Goal: Use online tool/utility: Utilize a website feature to perform a specific function

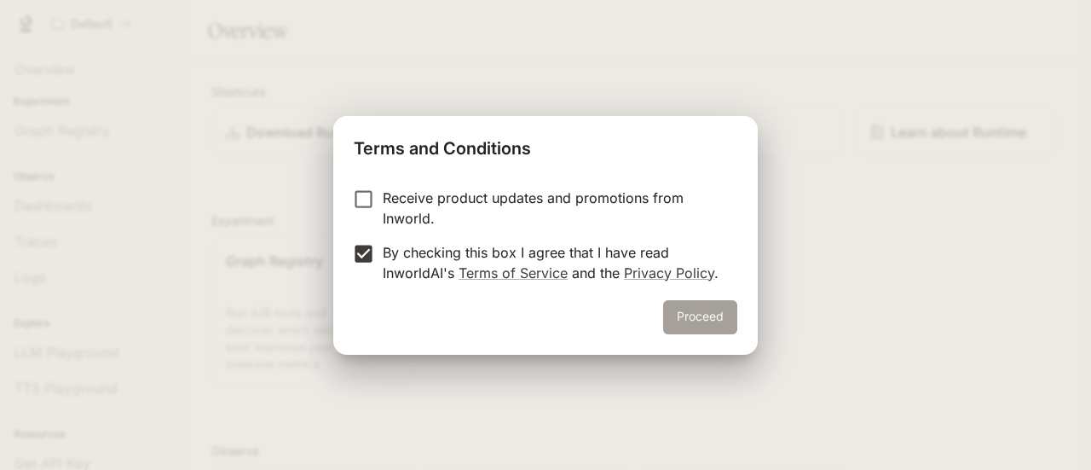
click at [673, 311] on button "Proceed" at bounding box center [700, 317] width 74 height 34
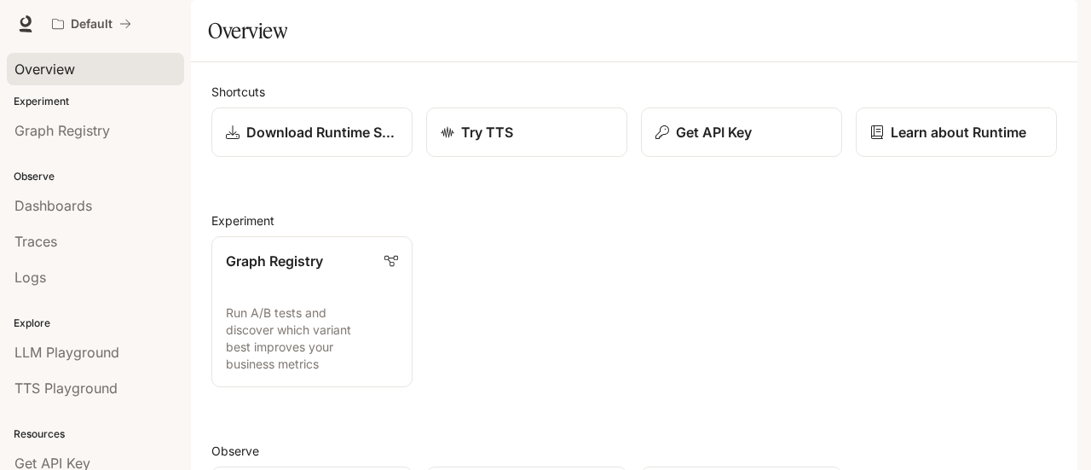
click at [66, 62] on span "Overview" at bounding box center [44, 69] width 61 height 20
click at [26, 20] on icon at bounding box center [25, 23] width 17 height 17
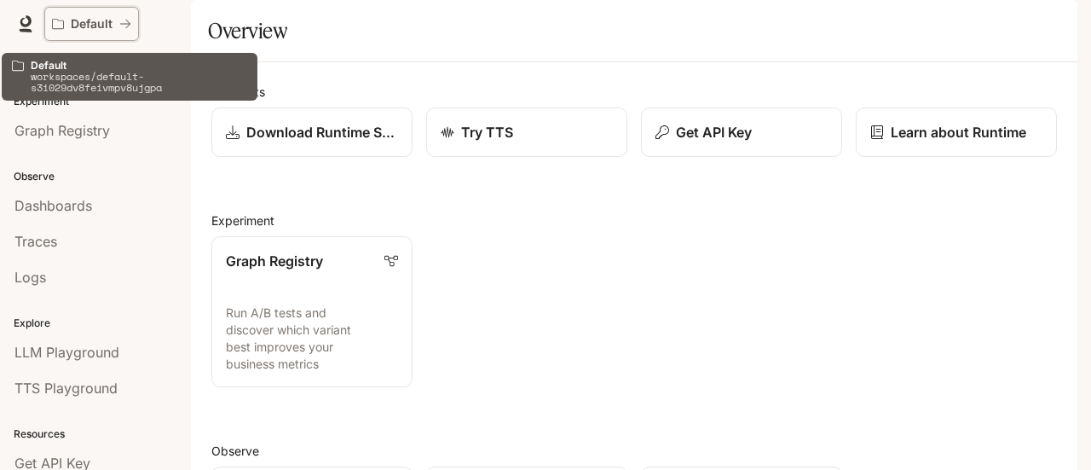
click at [99, 17] on p "Default" at bounding box center [92, 24] width 42 height 14
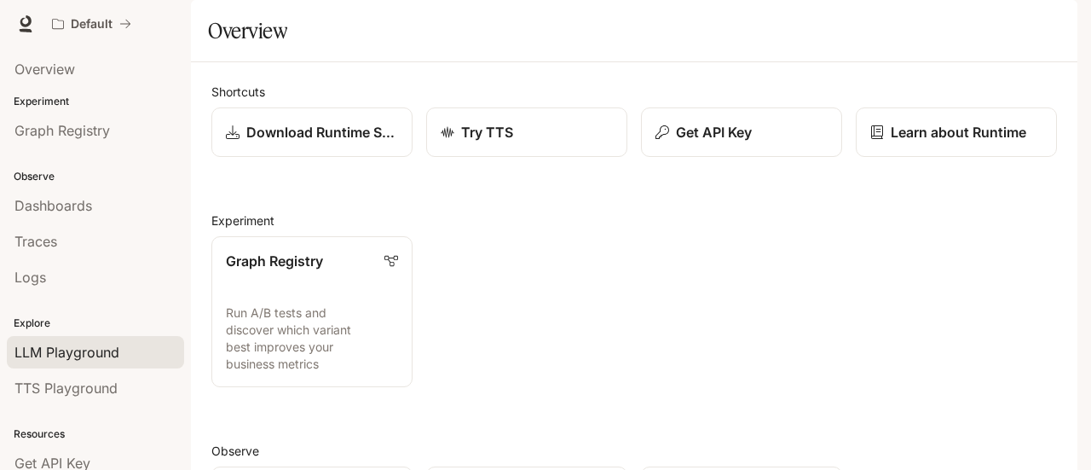
scroll to position [114, 0]
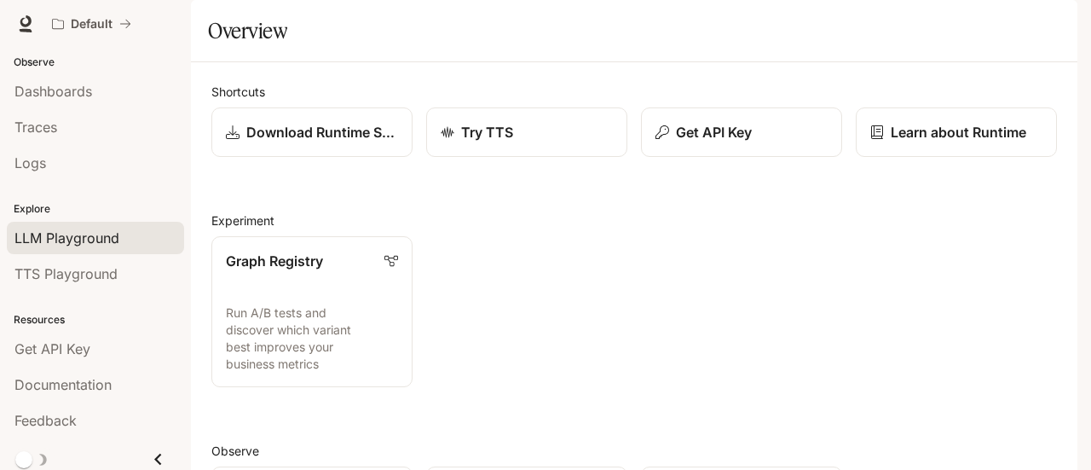
click at [107, 245] on link "LLM Playground" at bounding box center [95, 238] width 177 height 32
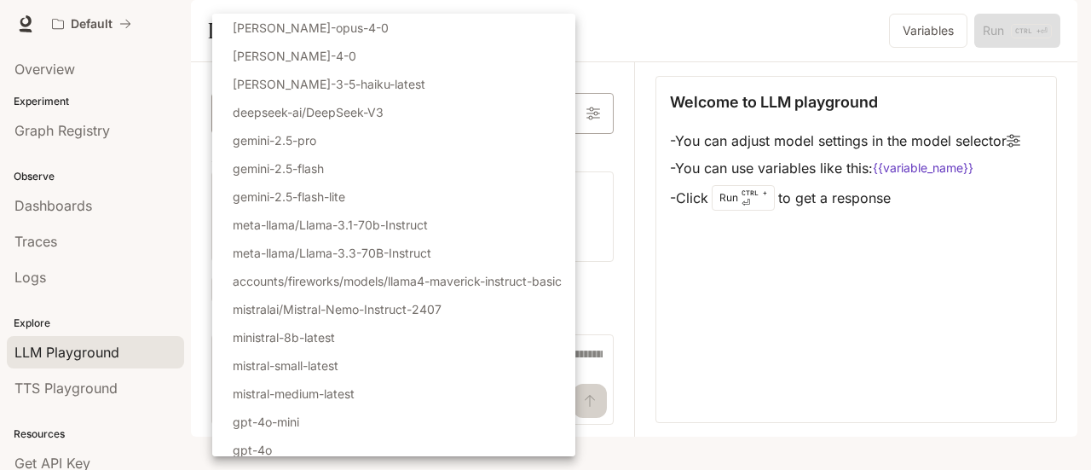
click at [316, 170] on body "Skip to main content Default Documentation Documentation Portal Overview Experi…" at bounding box center [545, 235] width 1091 height 470
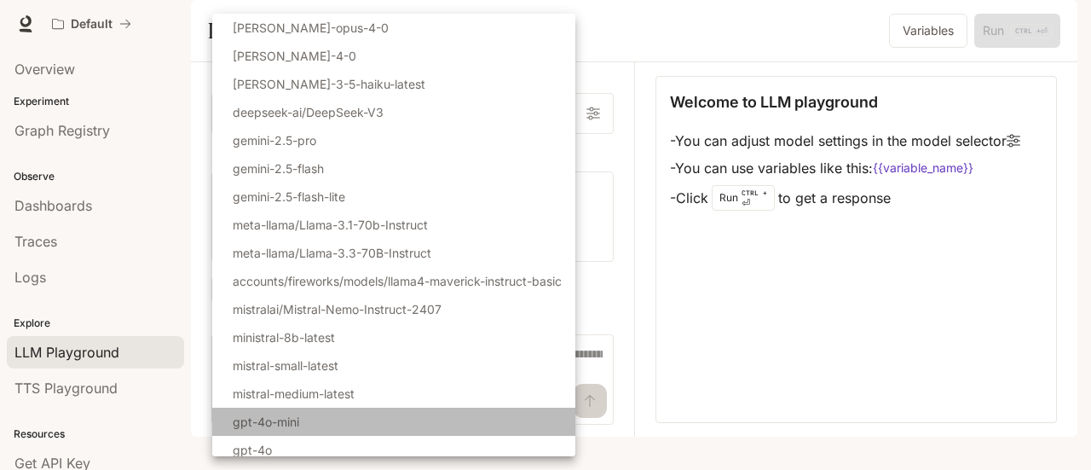
click at [282, 418] on p "gpt-4o-mini" at bounding box center [266, 421] width 66 height 18
type input "**********"
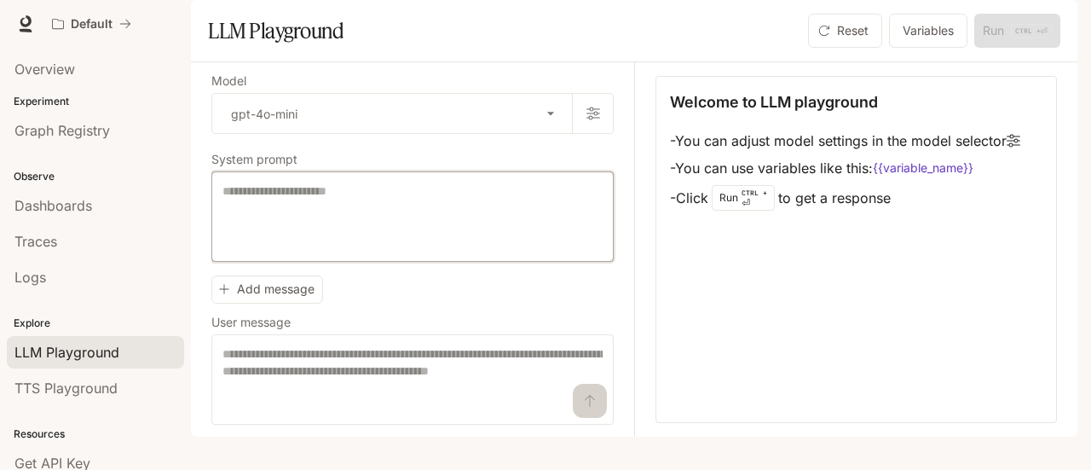
click at [361, 246] on textarea at bounding box center [412, 216] width 380 height 68
